Goal: Find specific page/section: Find specific page/section

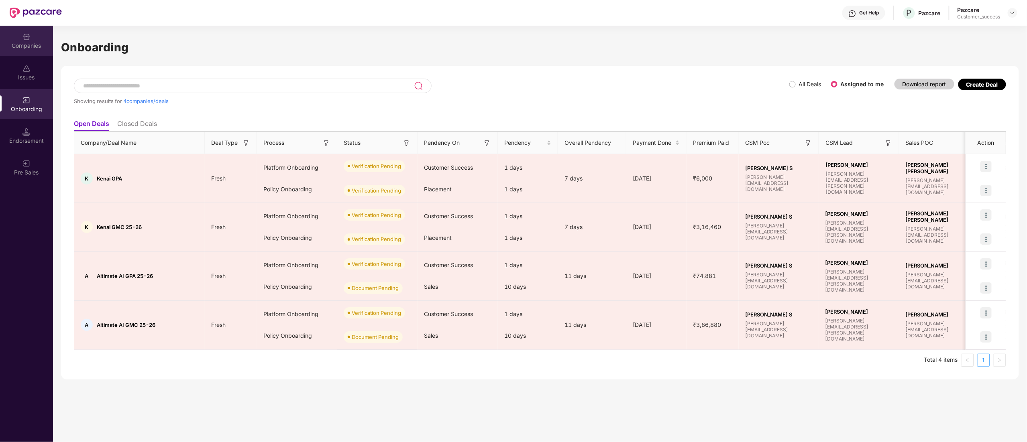
click at [24, 38] on img at bounding box center [26, 37] width 8 height 8
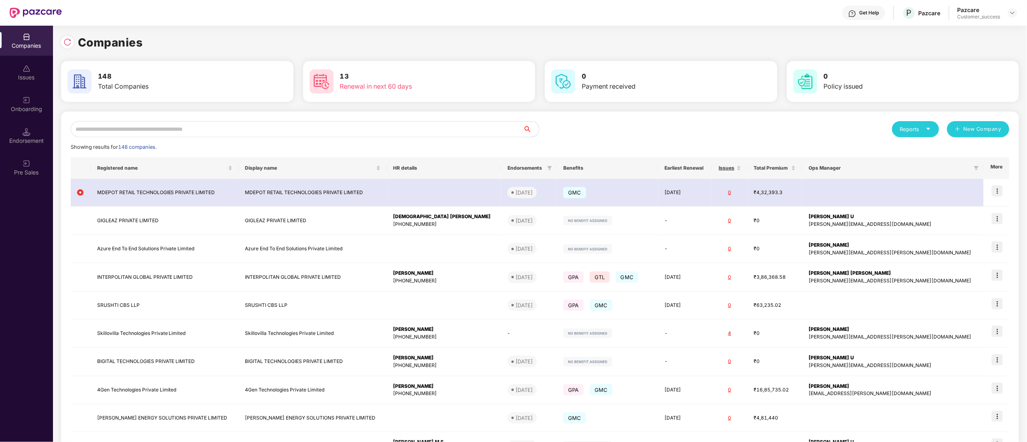
click at [127, 128] on input "text" at bounding box center [297, 129] width 452 height 16
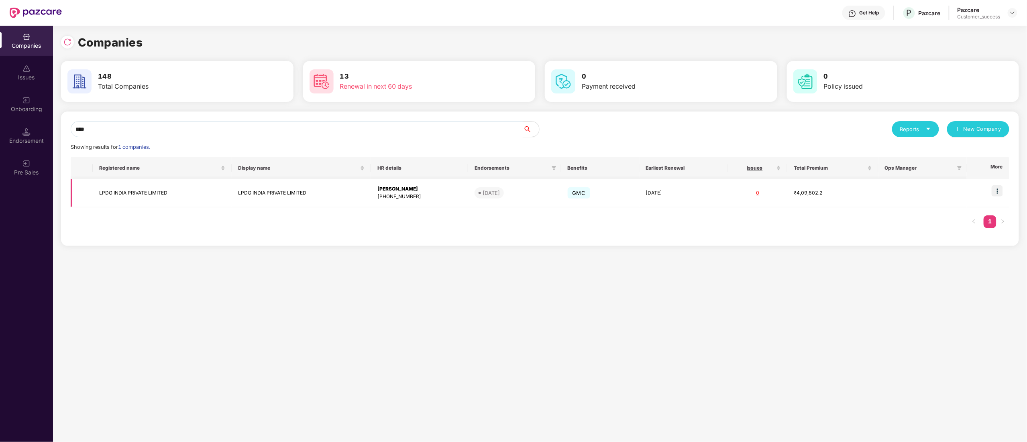
type input "****"
click at [998, 195] on img at bounding box center [997, 190] width 11 height 11
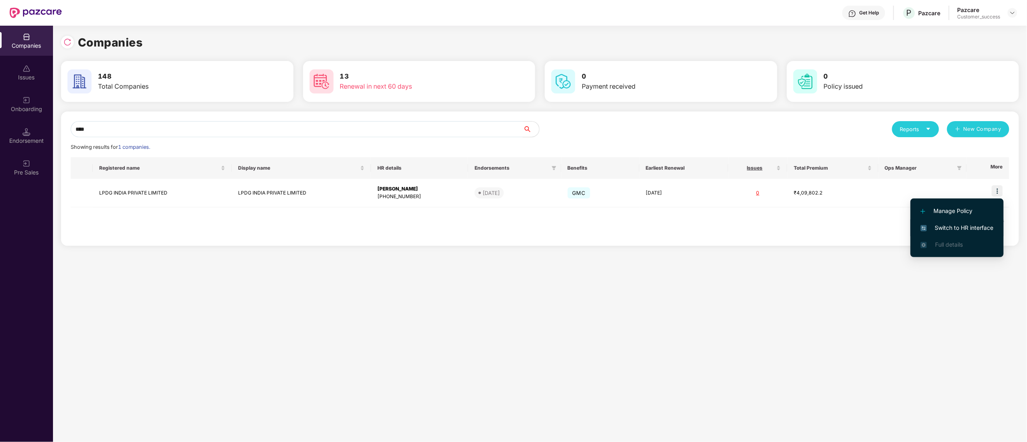
click at [951, 227] on span "Switch to HR interface" at bounding box center [956, 228] width 73 height 9
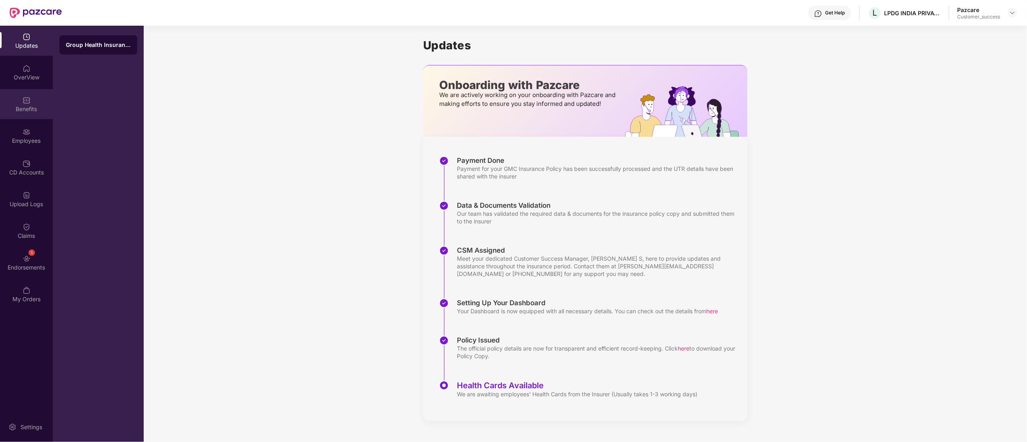
click at [23, 99] on img at bounding box center [26, 100] width 8 height 8
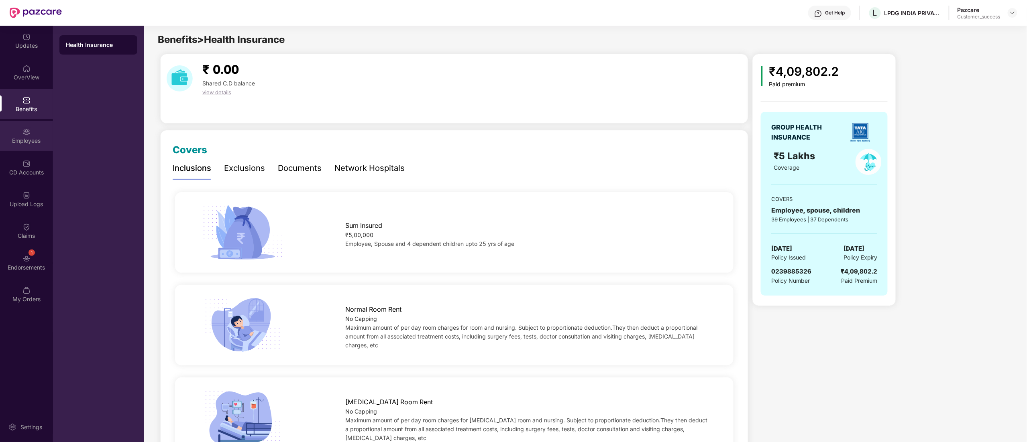
click at [24, 135] on img at bounding box center [26, 132] width 8 height 8
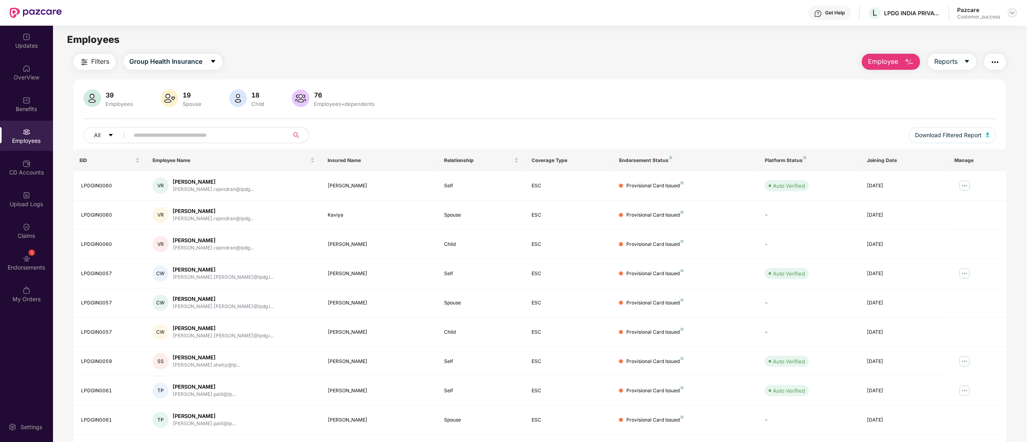
click at [1011, 13] on img at bounding box center [1012, 13] width 6 height 6
click at [957, 34] on div "Switch to partner view" at bounding box center [974, 32] width 104 height 16
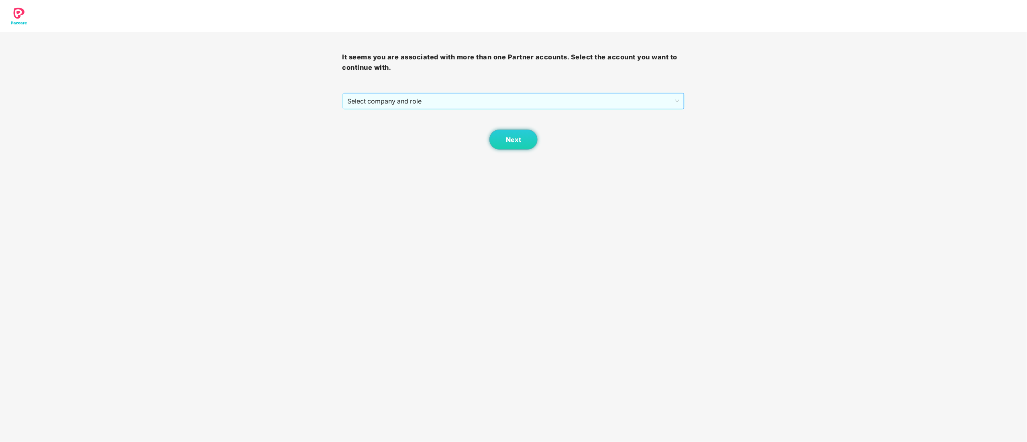
click at [373, 94] on div "Select company and role" at bounding box center [514, 101] width 342 height 16
click at [374, 131] on div "Pazcare - CUSTOMER_SUCCESS" at bounding box center [514, 130] width 333 height 9
click at [505, 143] on button "Next" at bounding box center [513, 140] width 48 height 20
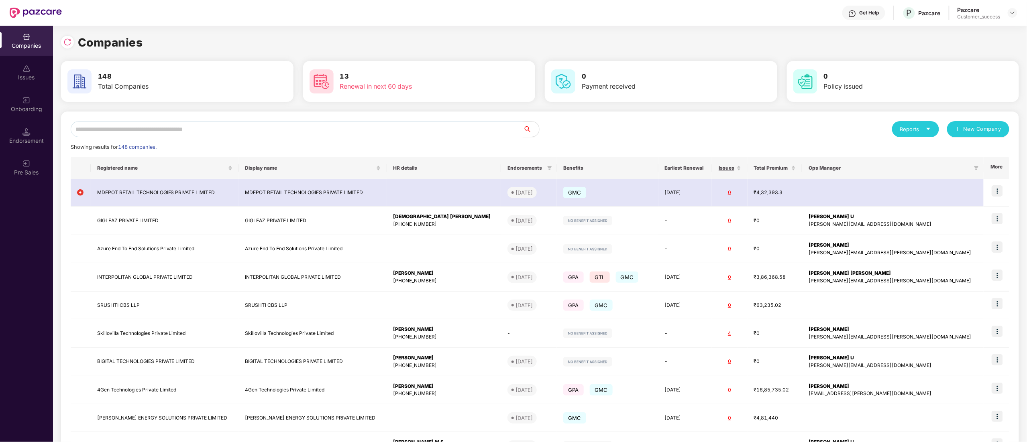
click at [92, 130] on input "text" at bounding box center [297, 129] width 452 height 16
click at [100, 131] on input "text" at bounding box center [297, 129] width 452 height 16
click at [185, 126] on input "text" at bounding box center [297, 129] width 452 height 16
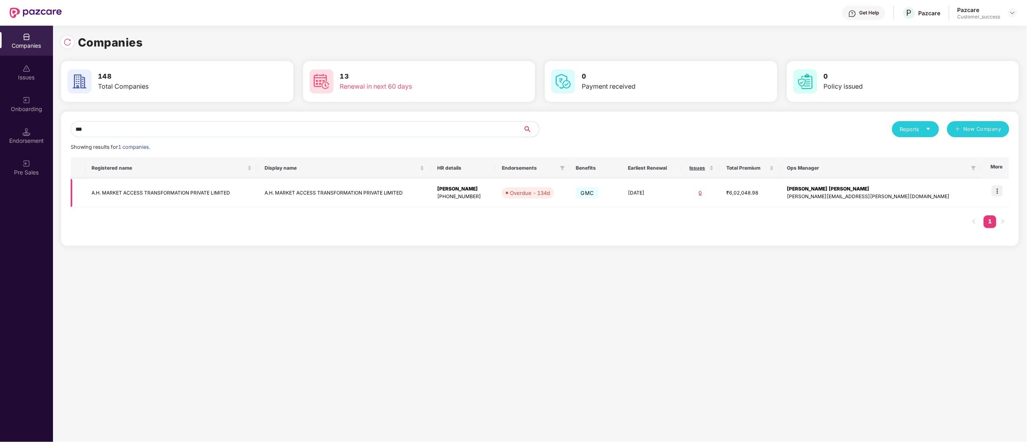
type input "***"
click at [997, 187] on img at bounding box center [997, 190] width 11 height 11
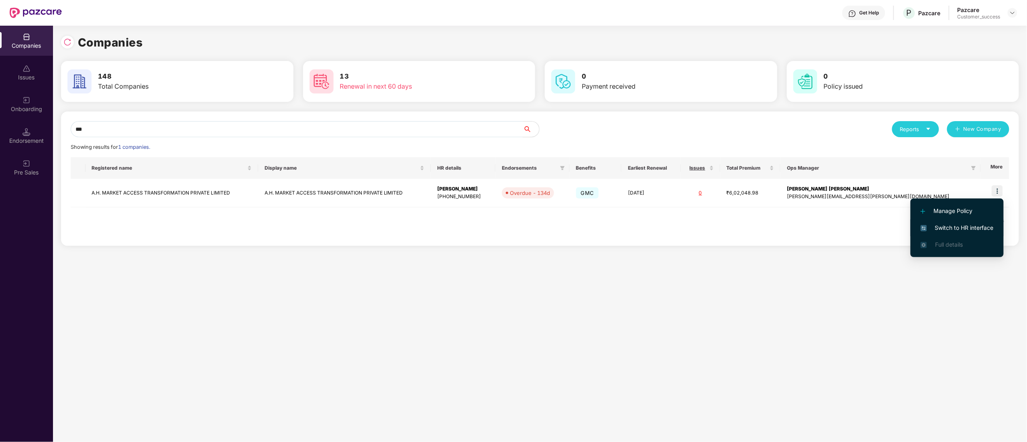
click at [973, 232] on span "Switch to HR interface" at bounding box center [956, 228] width 73 height 9
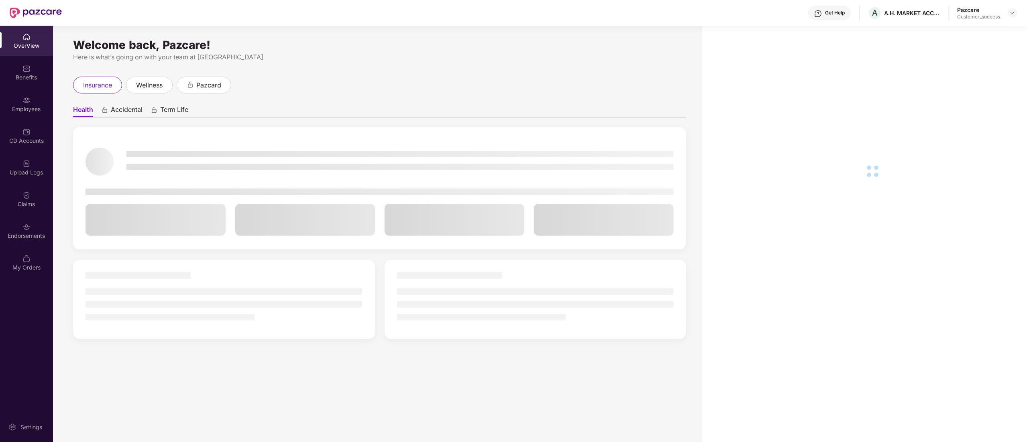
click at [18, 96] on div "Employees" at bounding box center [26, 104] width 53 height 30
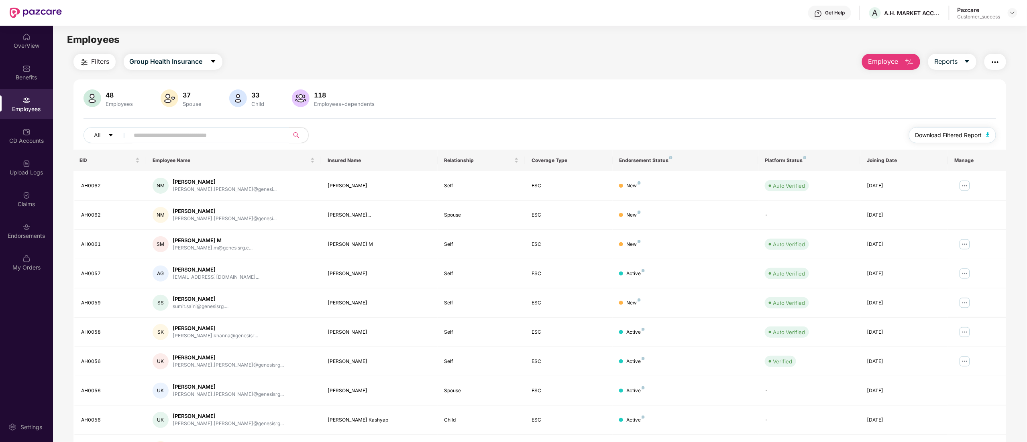
click at [956, 131] on span "Download Filtered Report" at bounding box center [948, 135] width 67 height 9
click at [6, 134] on div "CD Accounts" at bounding box center [26, 136] width 53 height 30
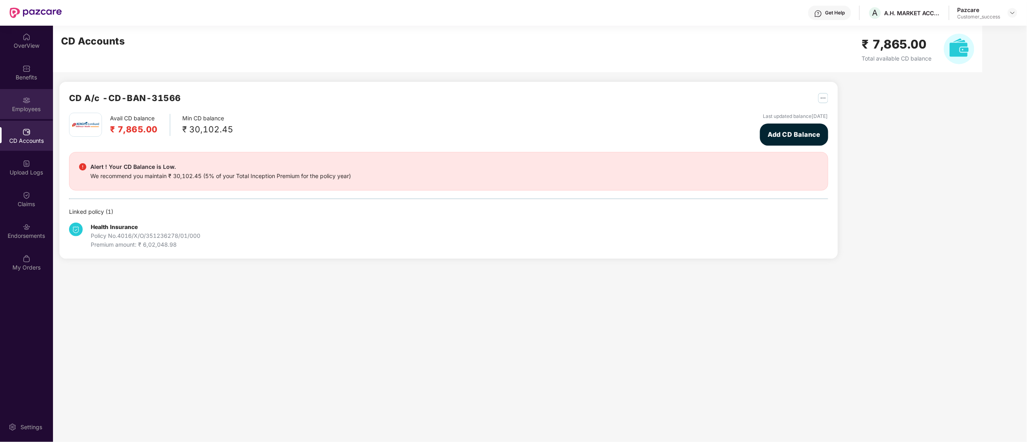
click at [26, 106] on div "Employees" at bounding box center [26, 109] width 53 height 8
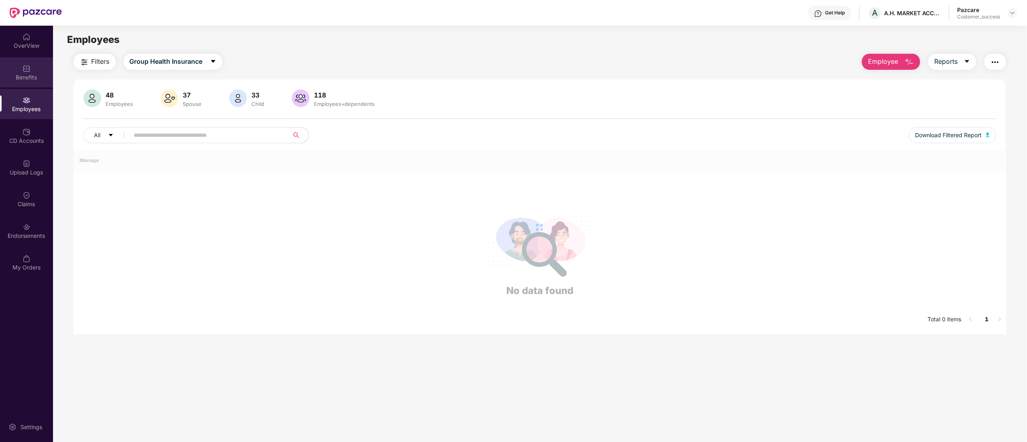
click at [25, 74] on div "Benefits" at bounding box center [26, 77] width 53 height 8
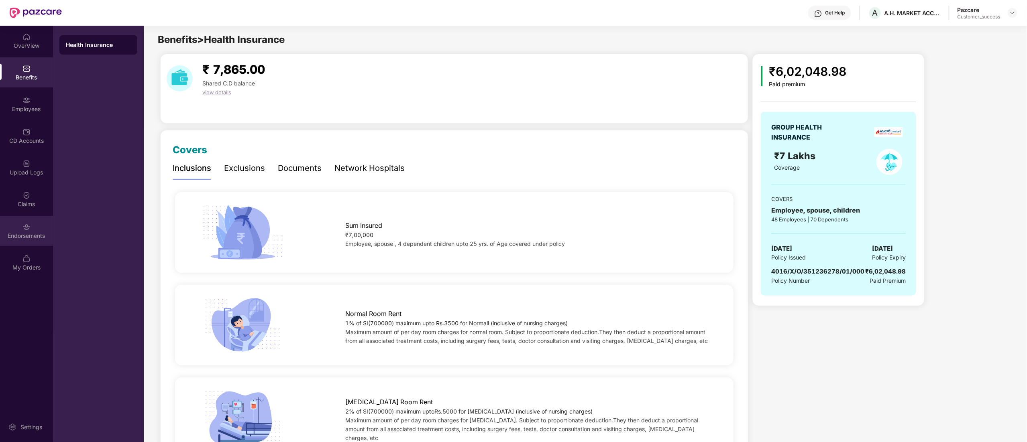
click at [12, 224] on div "Endorsements" at bounding box center [26, 231] width 53 height 30
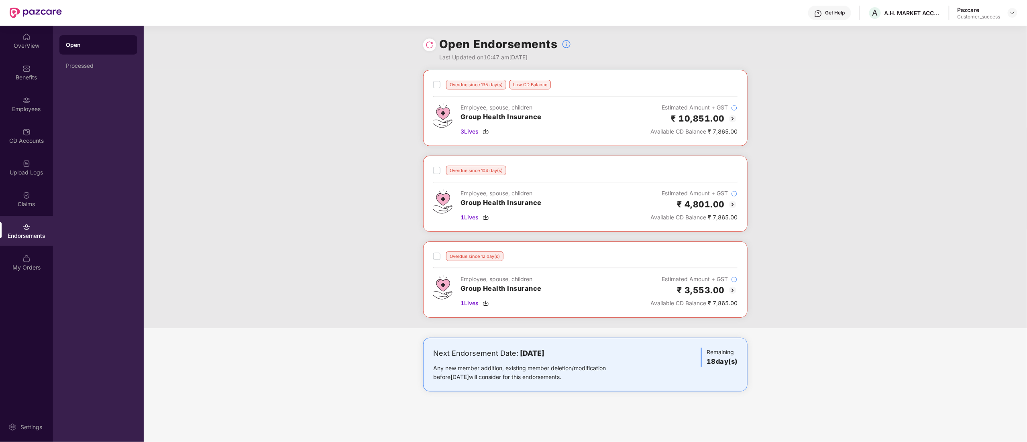
click at [431, 46] on img at bounding box center [430, 45] width 8 height 8
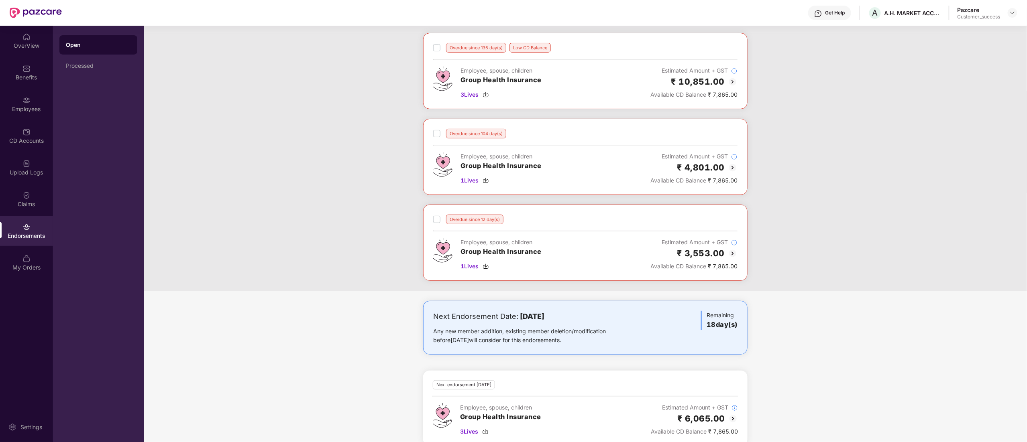
scroll to position [54, 0]
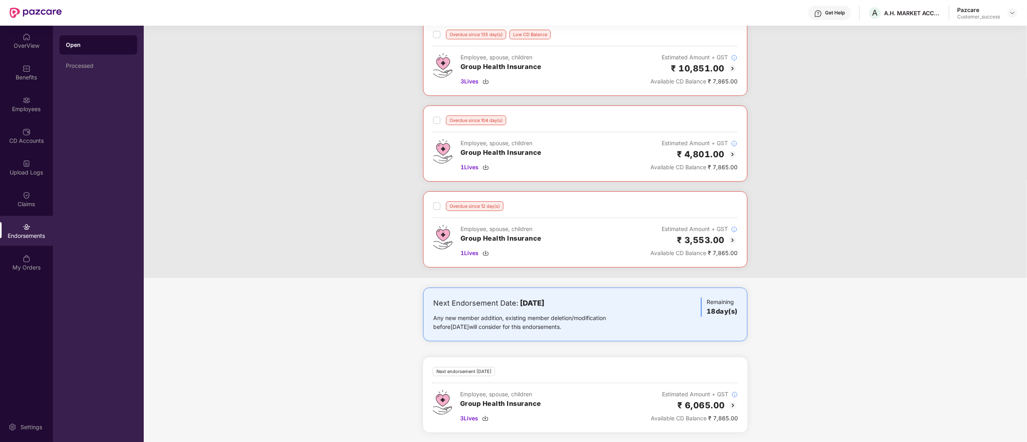
click at [731, 406] on img at bounding box center [733, 406] width 10 height 10
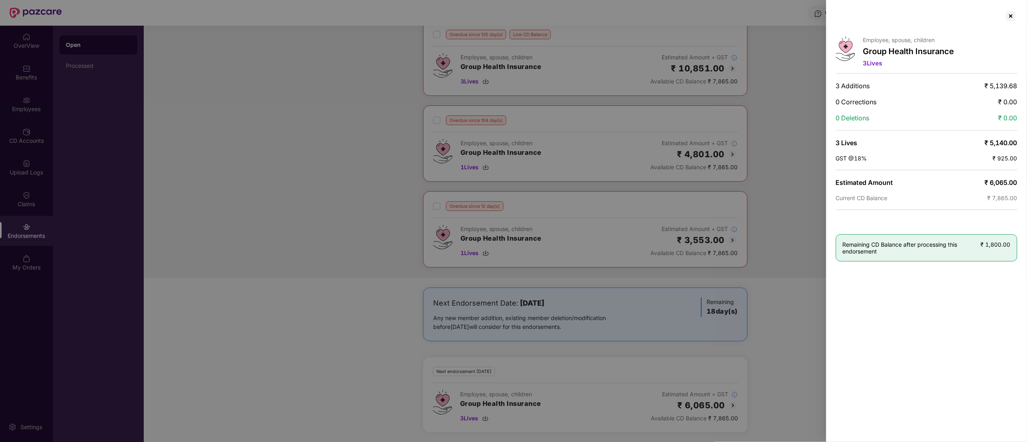
click at [1018, 13] on div "Employee, spouse, children Group Health Insurance 3 Lives 3 Additions ₹ 5,139.6…" at bounding box center [926, 221] width 201 height 442
click at [1014, 16] on div at bounding box center [1010, 16] width 13 height 13
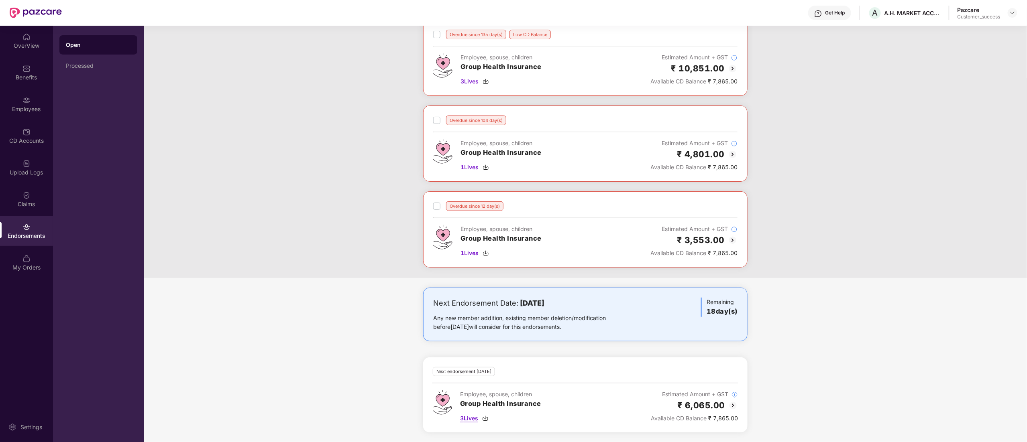
click at [484, 420] on img at bounding box center [485, 418] width 6 height 6
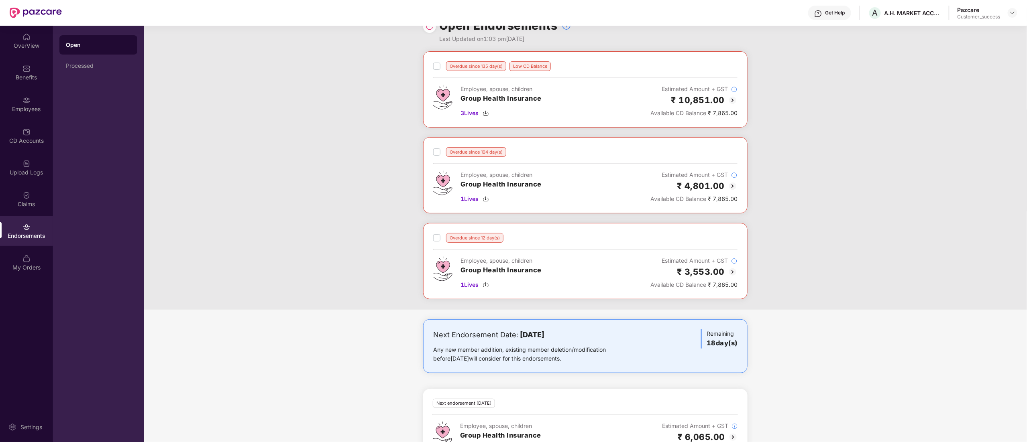
scroll to position [0, 0]
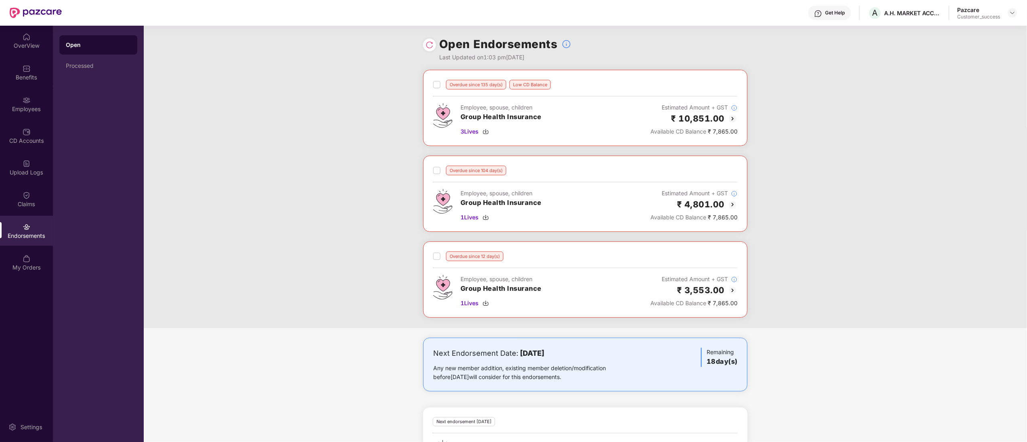
click at [427, 46] on img at bounding box center [430, 45] width 8 height 8
click at [434, 44] on div at bounding box center [429, 45] width 13 height 13
click at [432, 45] on img at bounding box center [430, 45] width 8 height 8
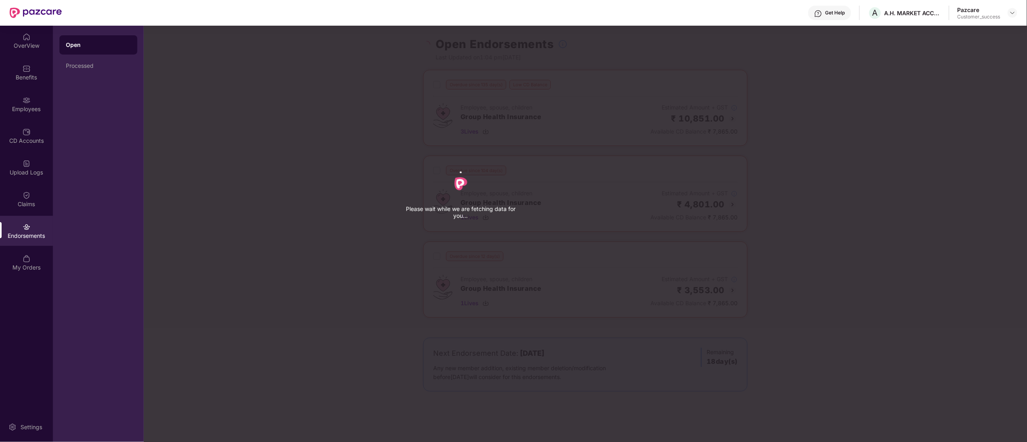
click at [432, 45] on div "Please wait while we are fetching data for you..." at bounding box center [657, 221] width 1027 height 442
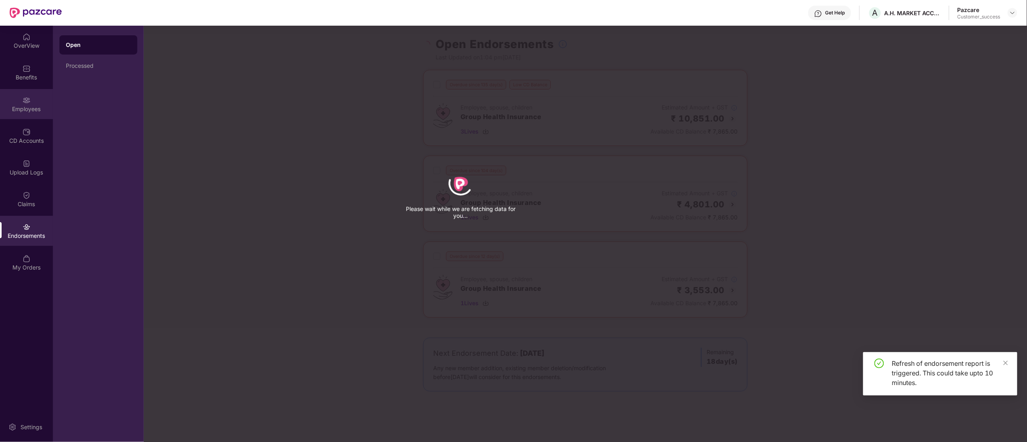
click at [15, 99] on div "Employees" at bounding box center [26, 104] width 53 height 30
